Goal: Task Accomplishment & Management: Use online tool/utility

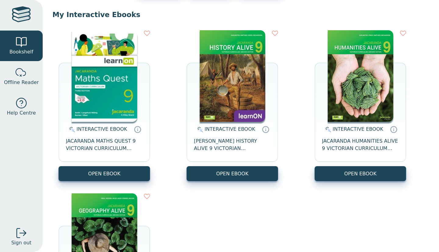
scroll to position [52, 0]
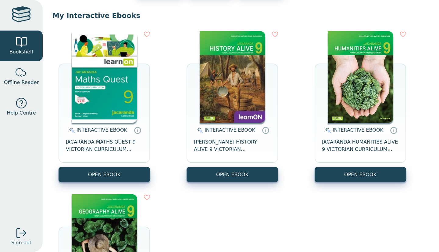
click at [245, 89] on img at bounding box center [233, 76] width 66 height 91
